Goal: Transaction & Acquisition: Book appointment/travel/reservation

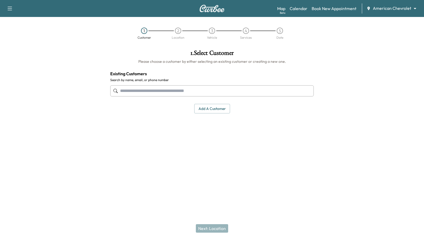
click at [408, 8] on body "Support Log Out Map Beta Calendar Book New Appointment American Chevrolet *****…" at bounding box center [212, 119] width 424 height 239
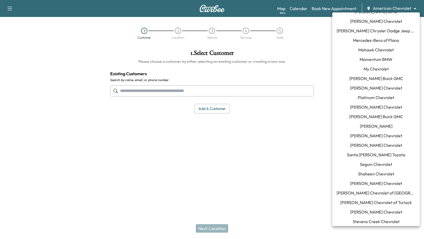
scroll to position [391, 0]
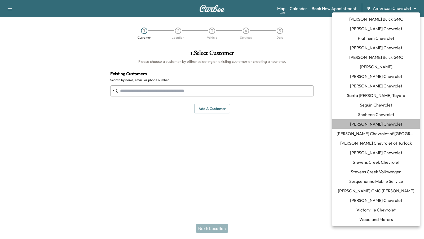
click at [374, 125] on span "[PERSON_NAME] Chevrolet" at bounding box center [376, 124] width 52 height 6
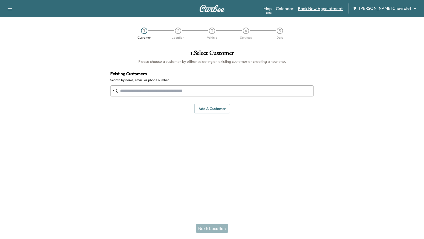
click at [332, 10] on link "Book New Appointment" at bounding box center [320, 8] width 45 height 6
click at [192, 87] on input "text" at bounding box center [211, 90] width 203 height 11
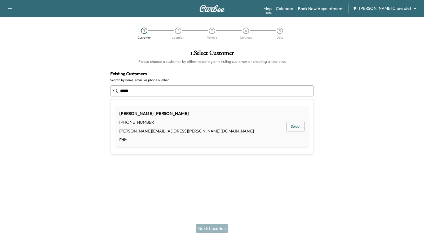
click at [293, 130] on button "Select" at bounding box center [295, 127] width 18 height 10
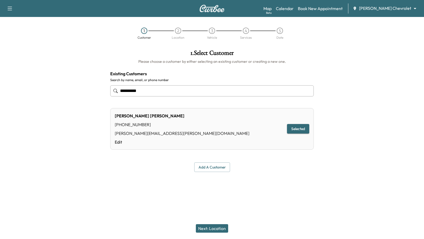
type input "**********"
click at [211, 228] on button "Next: Location" at bounding box center [212, 228] width 32 height 8
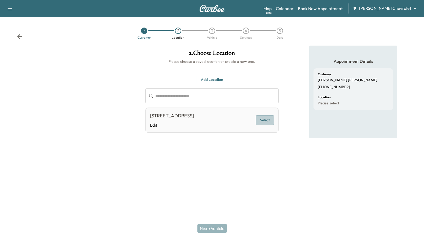
click at [265, 121] on button "Select" at bounding box center [265, 120] width 18 height 10
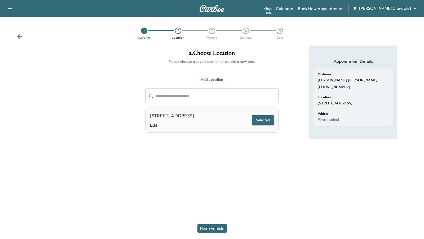
click at [208, 229] on button "Next: Vehicle" at bounding box center [211, 228] width 29 height 8
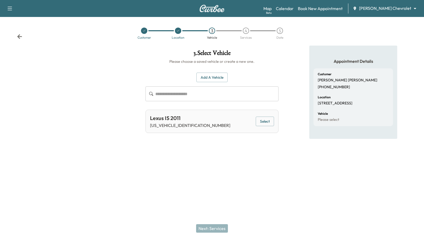
click at [262, 120] on button "Select" at bounding box center [265, 122] width 18 height 10
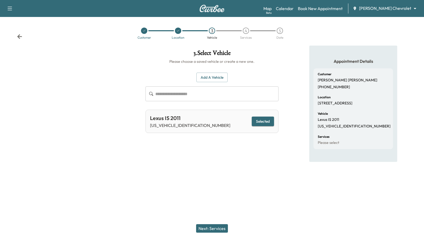
click at [204, 231] on button "Next: Services" at bounding box center [212, 228] width 32 height 8
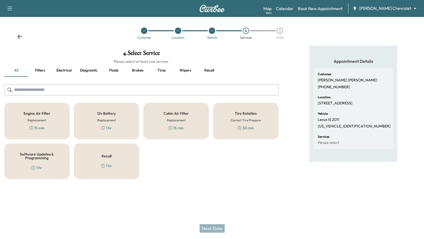
click at [228, 119] on div "Tire Rotation Correct Tire Pressure 30 min" at bounding box center [245, 121] width 65 height 37
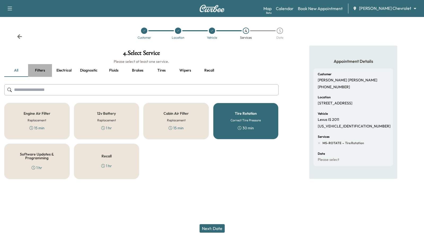
click at [37, 68] on button "Filters" at bounding box center [40, 70] width 24 height 13
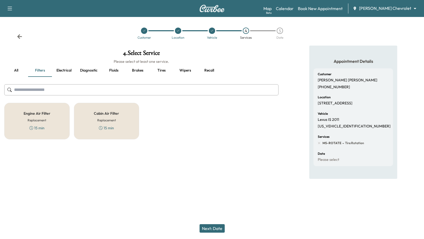
click at [67, 69] on button "Electrical" at bounding box center [64, 70] width 24 height 13
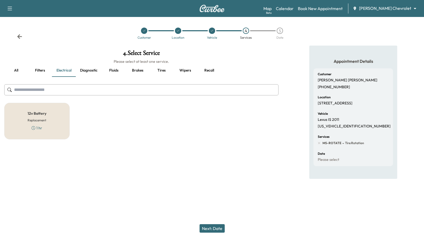
click at [90, 71] on button "Diagnostic" at bounding box center [89, 70] width 26 height 13
click at [116, 72] on button "Fluids" at bounding box center [114, 70] width 24 height 13
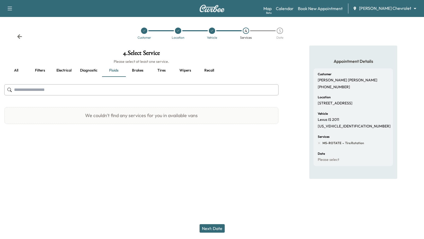
click at [139, 71] on button "Brakes" at bounding box center [138, 70] width 24 height 13
click at [163, 72] on button "Tires" at bounding box center [161, 70] width 24 height 13
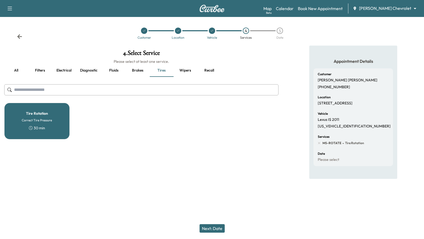
click at [194, 70] on button "Wipers" at bounding box center [185, 70] width 24 height 13
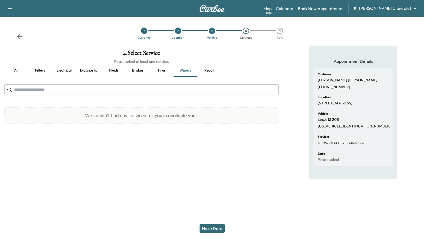
click at [211, 70] on button "Recall" at bounding box center [209, 70] width 24 height 13
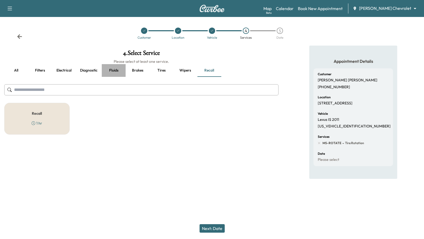
click at [111, 71] on button "Fluids" at bounding box center [114, 70] width 24 height 13
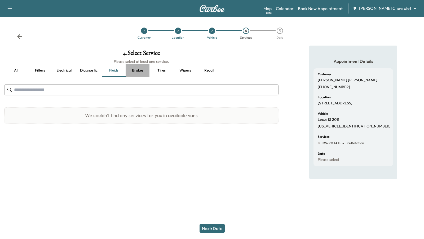
click at [138, 71] on button "Brakes" at bounding box center [138, 70] width 24 height 13
click at [86, 72] on button "Diagnostic" at bounding box center [89, 70] width 26 height 13
